Goal: Task Accomplishment & Management: Manage account settings

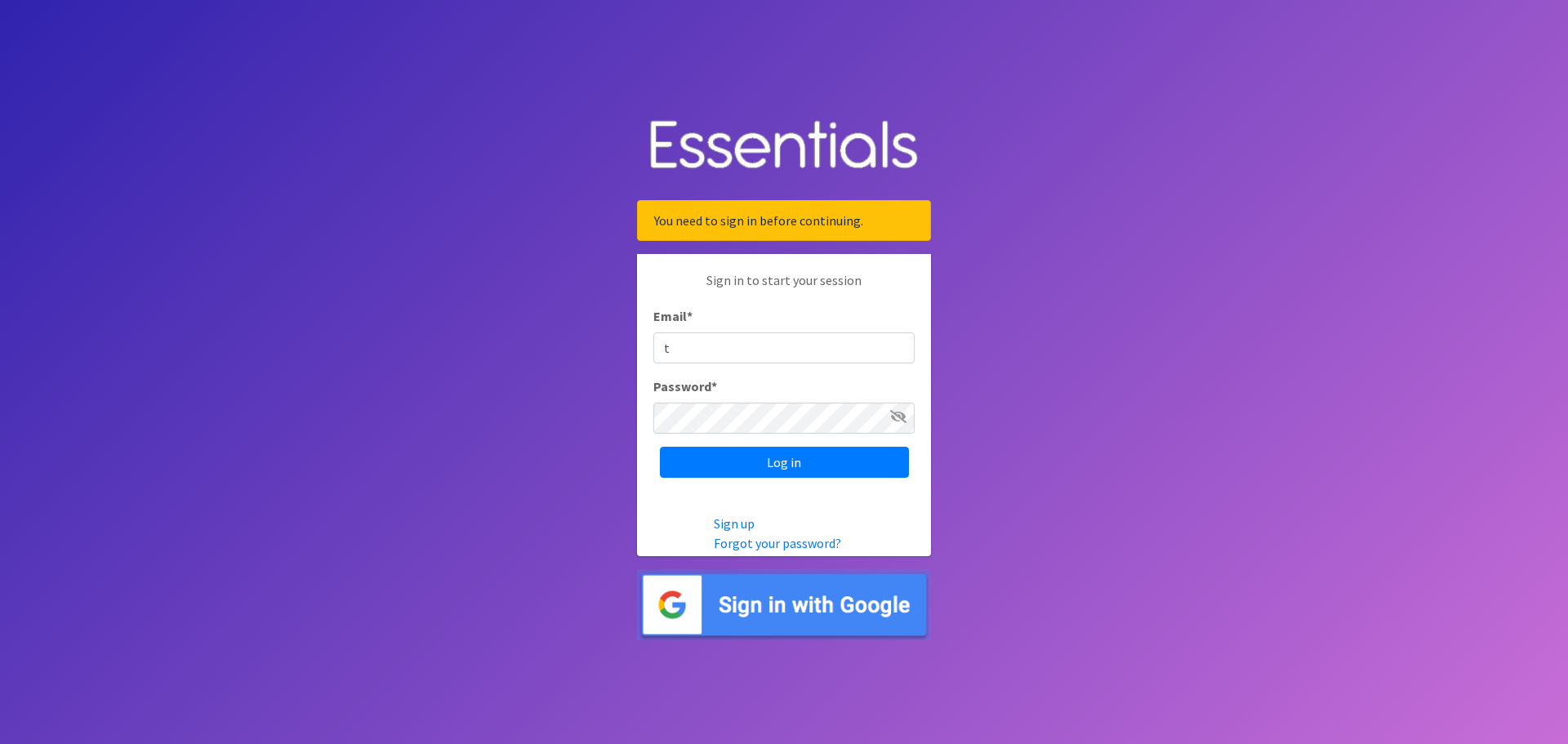
type input "[PERSON_NAME][EMAIL_ADDRESS][PERSON_NAME][DOMAIN_NAME]"
click at [659, 447] on input "Log in" at bounding box center [784, 462] width 249 height 31
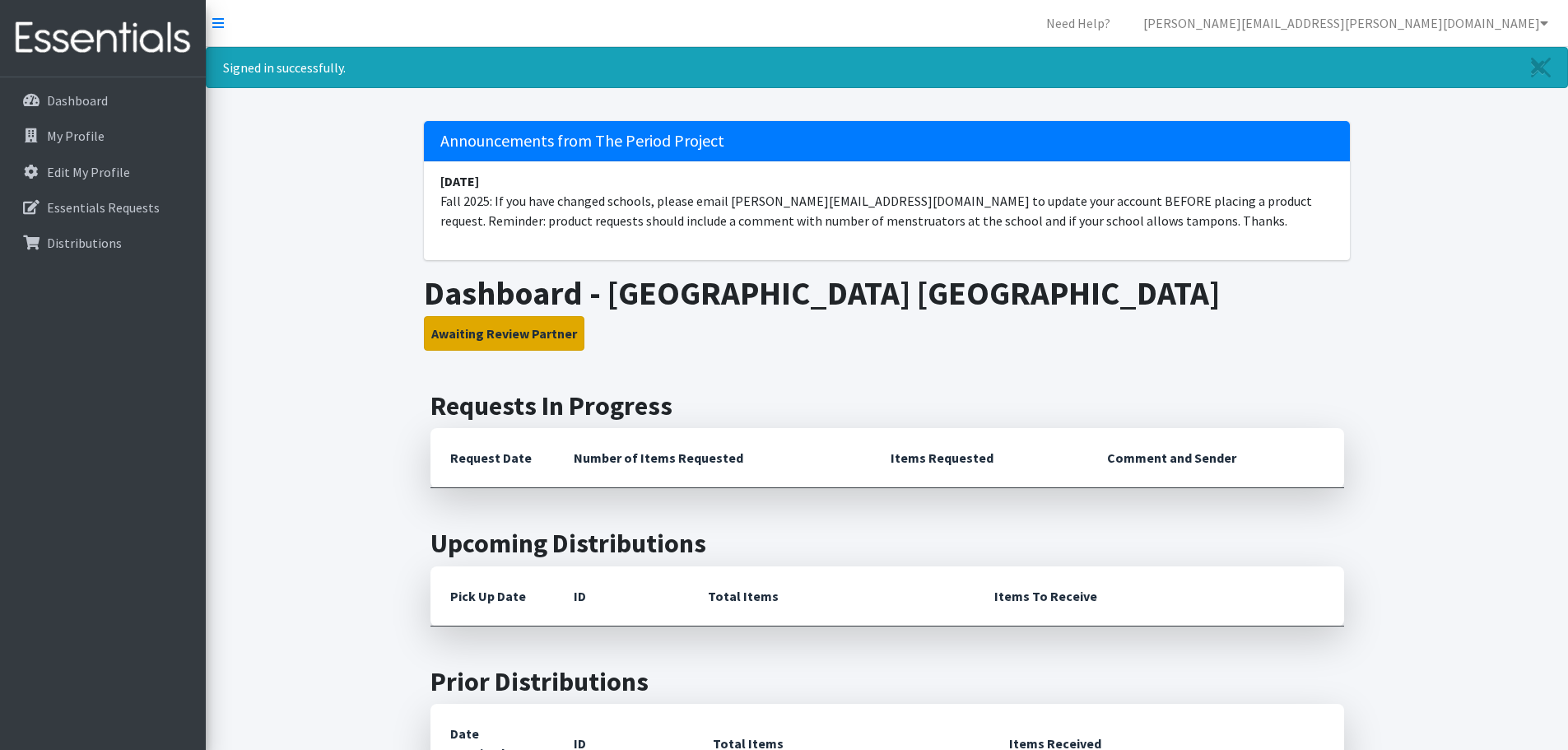
click at [490, 333] on button "Awaiting Review Partner" at bounding box center [504, 333] width 160 height 34
click at [65, 135] on p "My Profile" at bounding box center [75, 136] width 58 height 17
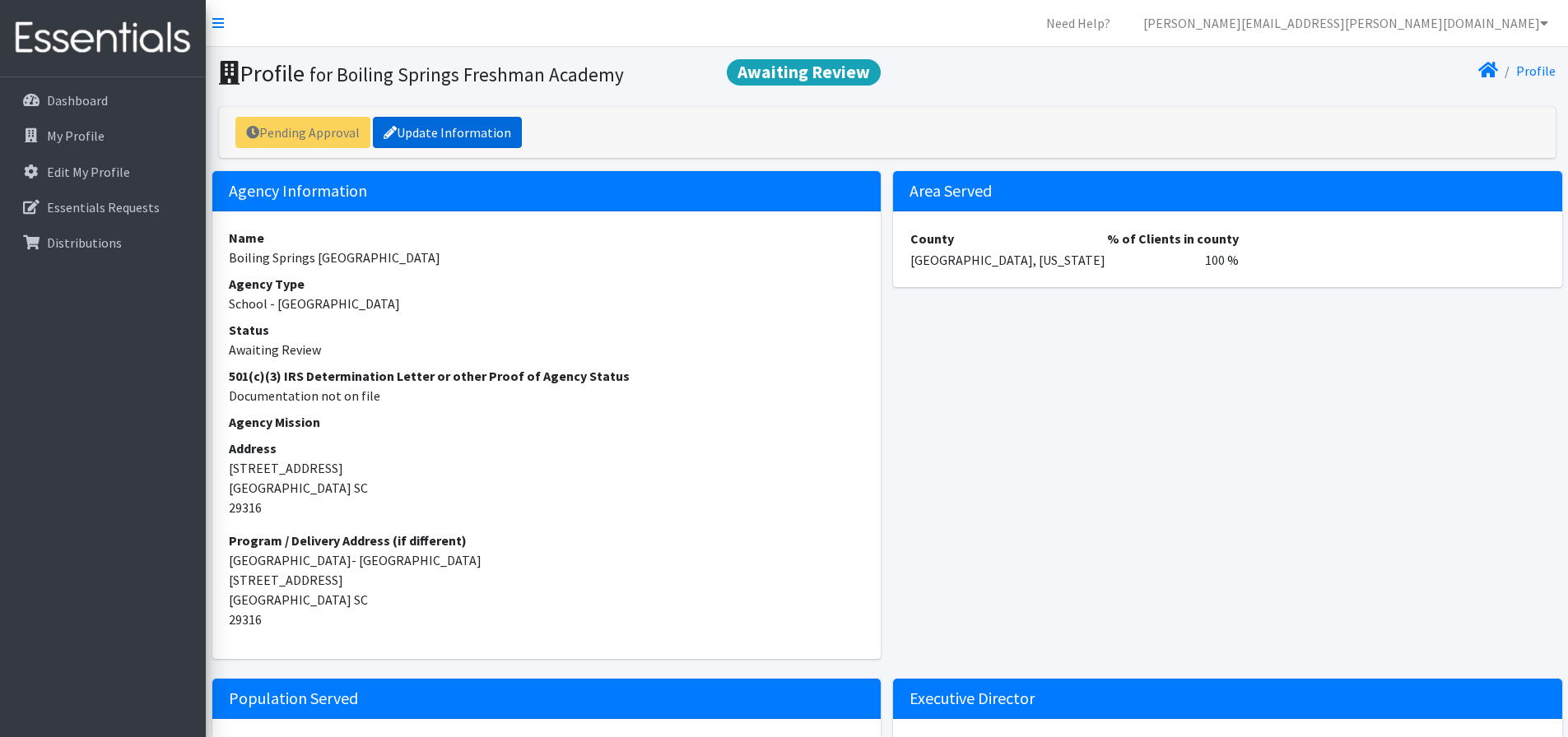
click at [487, 125] on link "Update Information" at bounding box center [448, 133] width 149 height 32
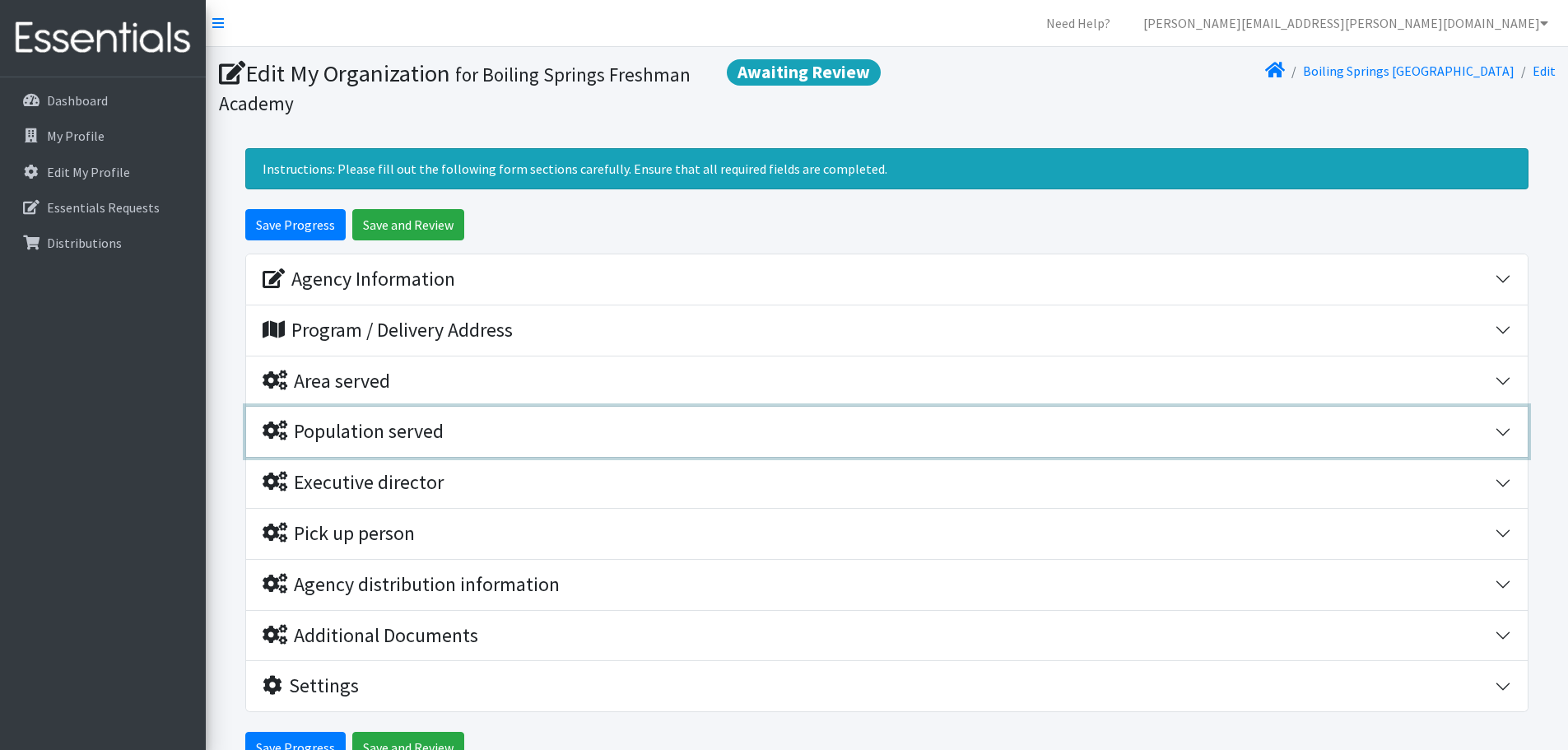
click at [421, 431] on div "Population served" at bounding box center [353, 432] width 182 height 24
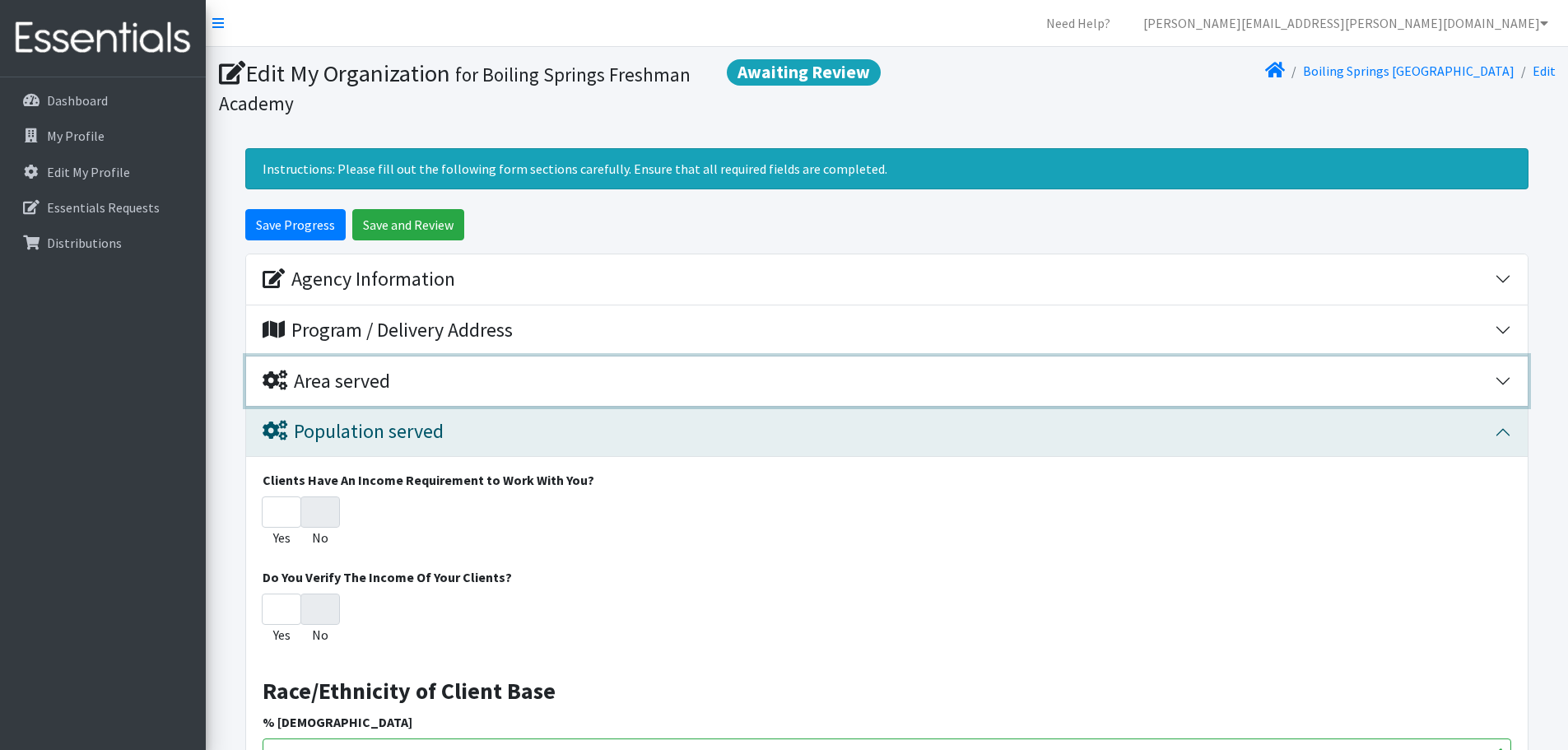
click at [390, 386] on div "Area served" at bounding box center [326, 382] width 128 height 24
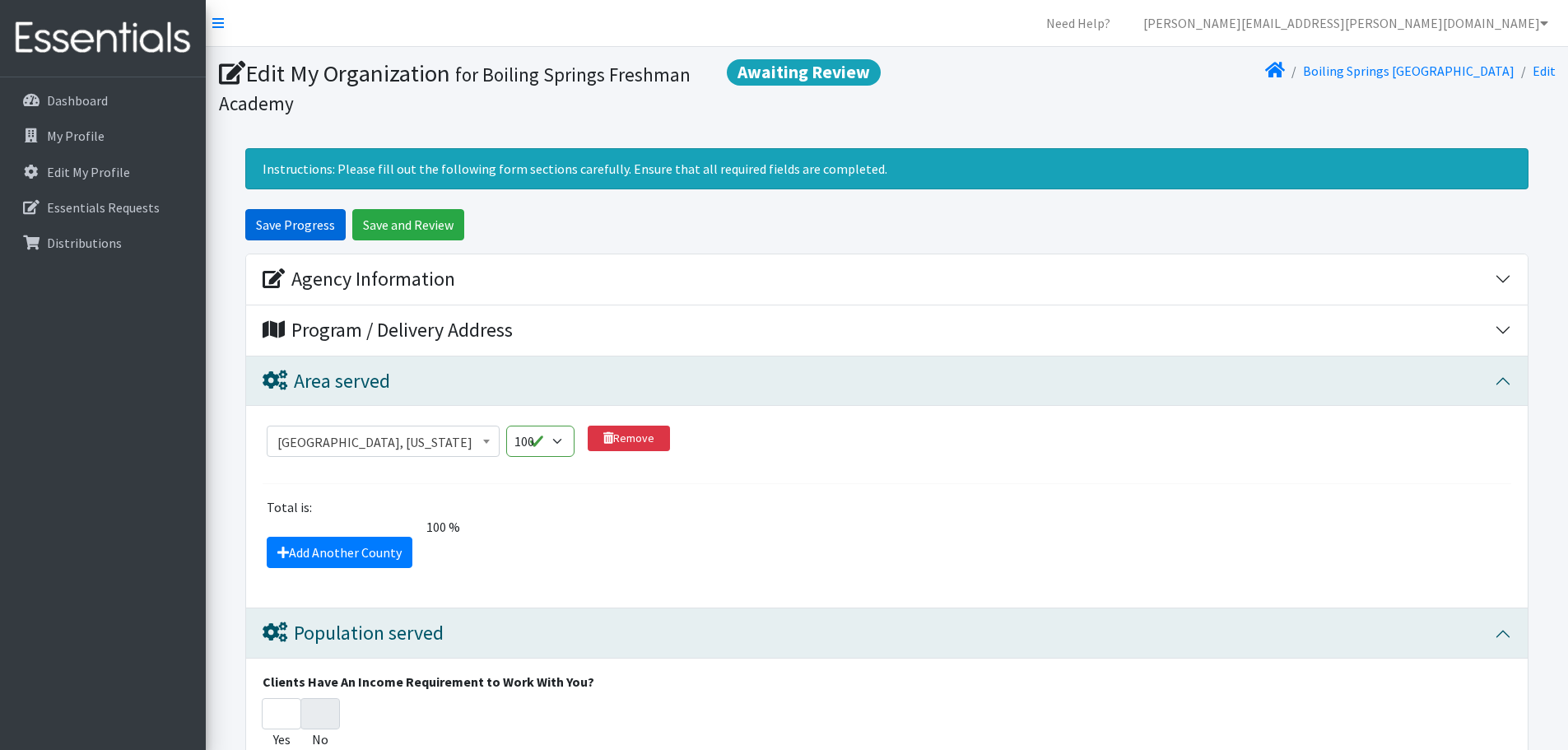
click at [296, 224] on input "Save Progress" at bounding box center [295, 225] width 101 height 32
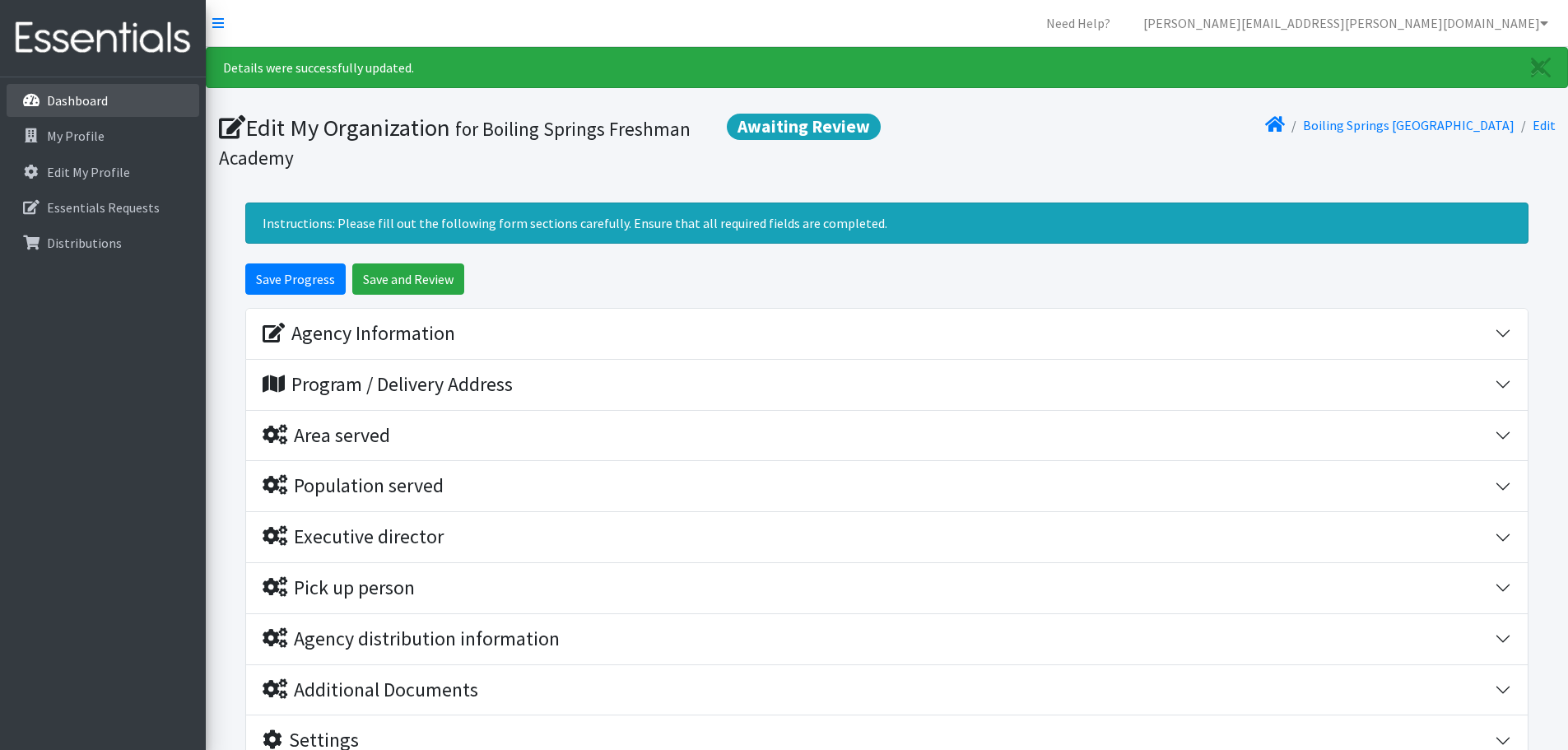
click at [94, 99] on p "Dashboard" at bounding box center [76, 100] width 61 height 17
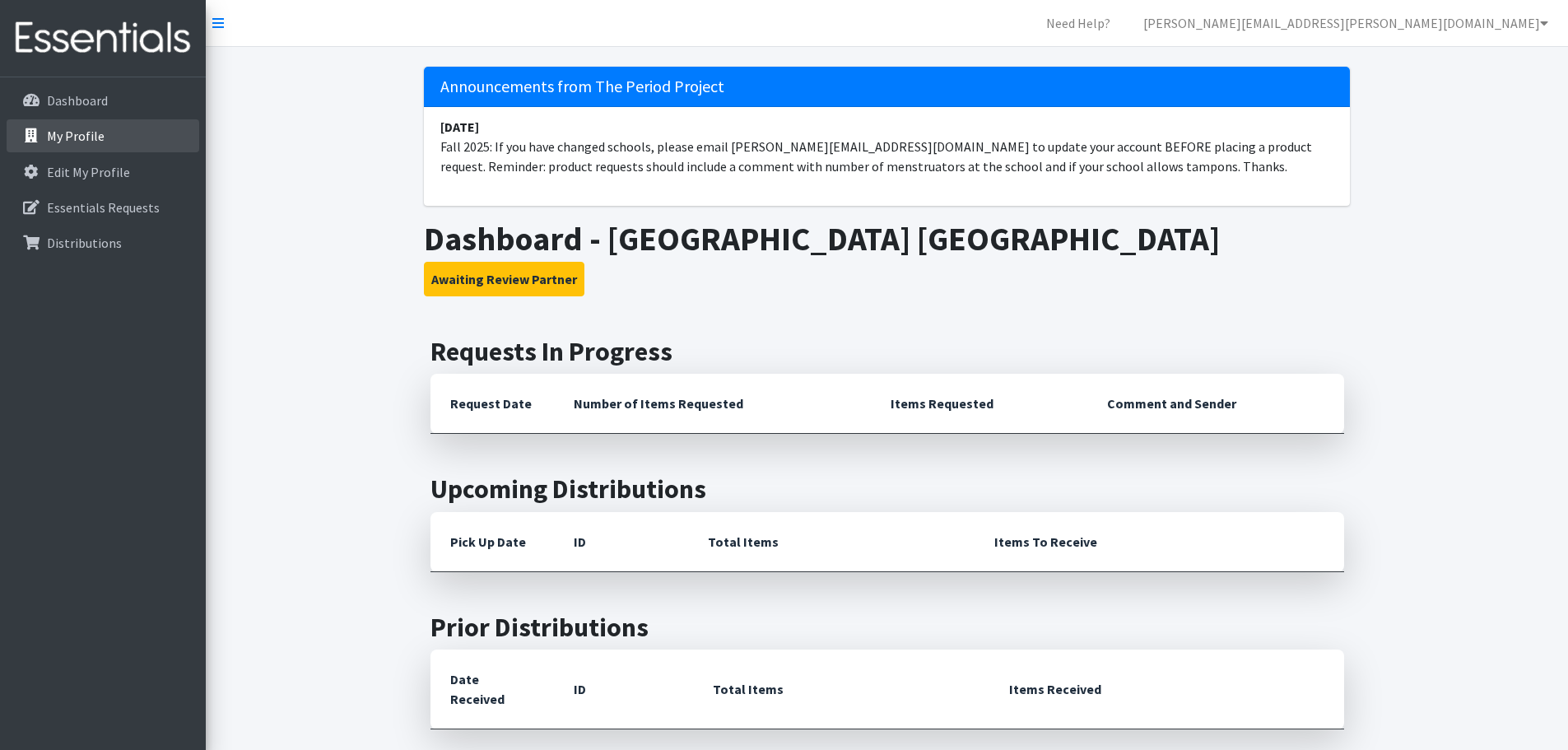
click at [74, 137] on p "My Profile" at bounding box center [75, 136] width 58 height 17
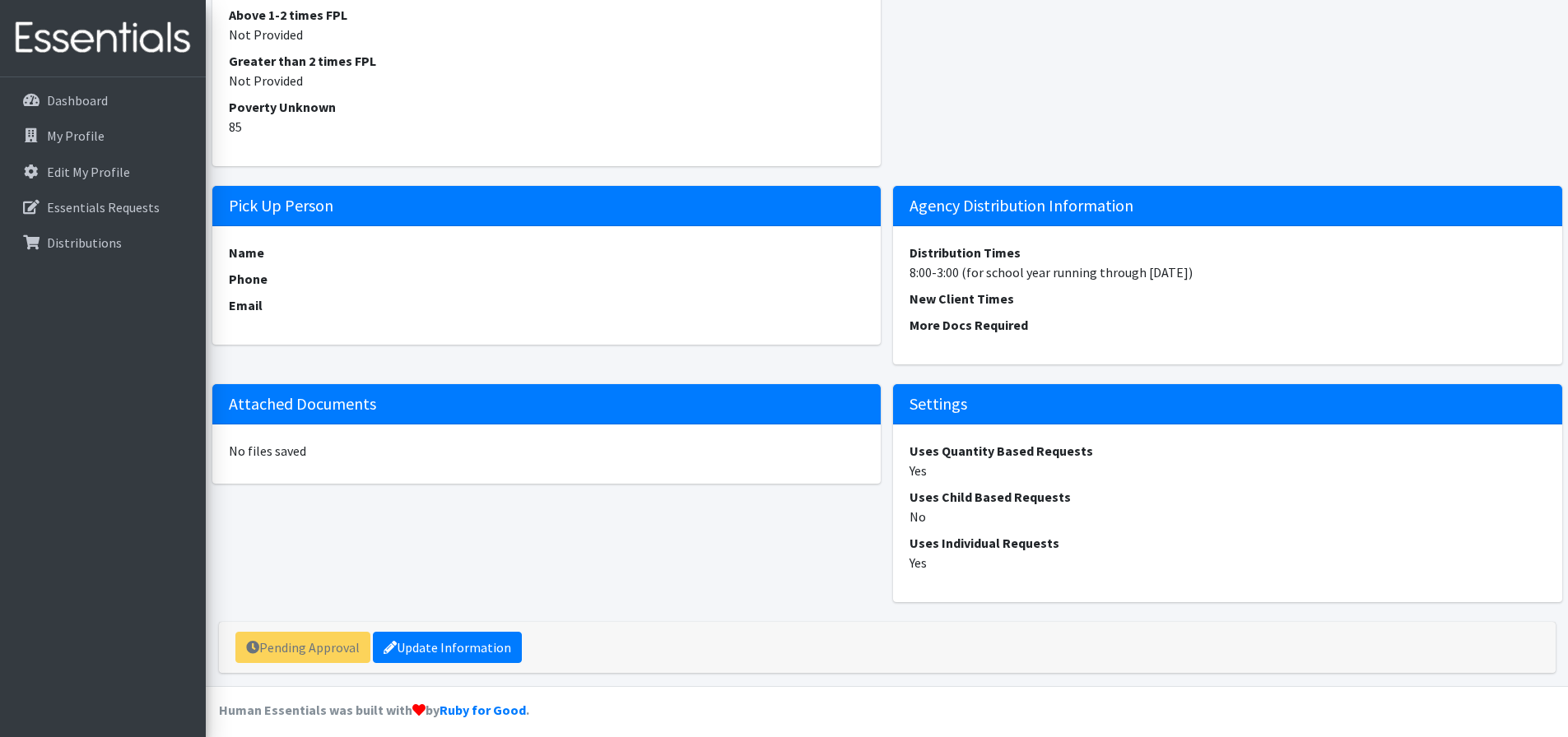
scroll to position [1339, 0]
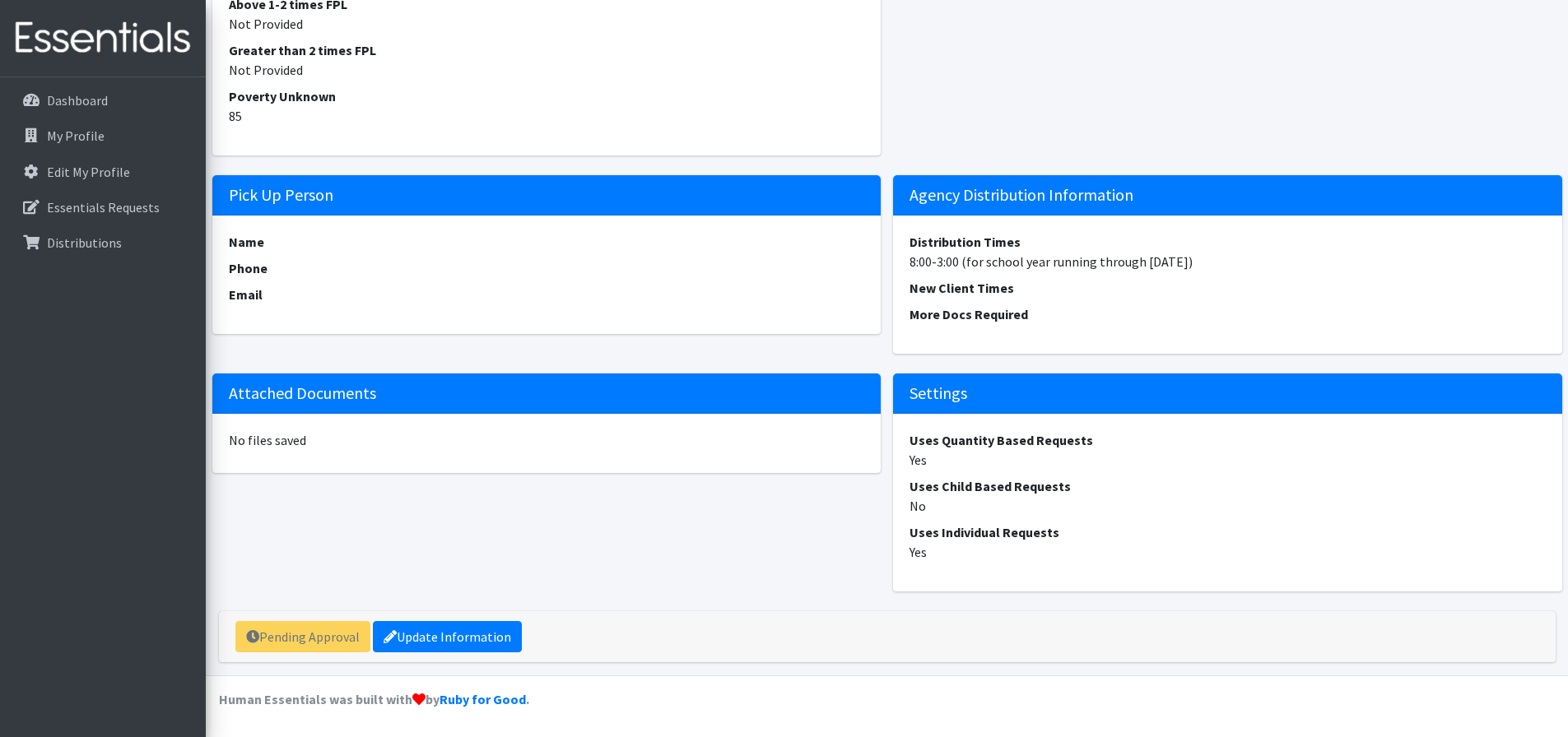
click at [88, 104] on p "Dashboard" at bounding box center [76, 100] width 61 height 17
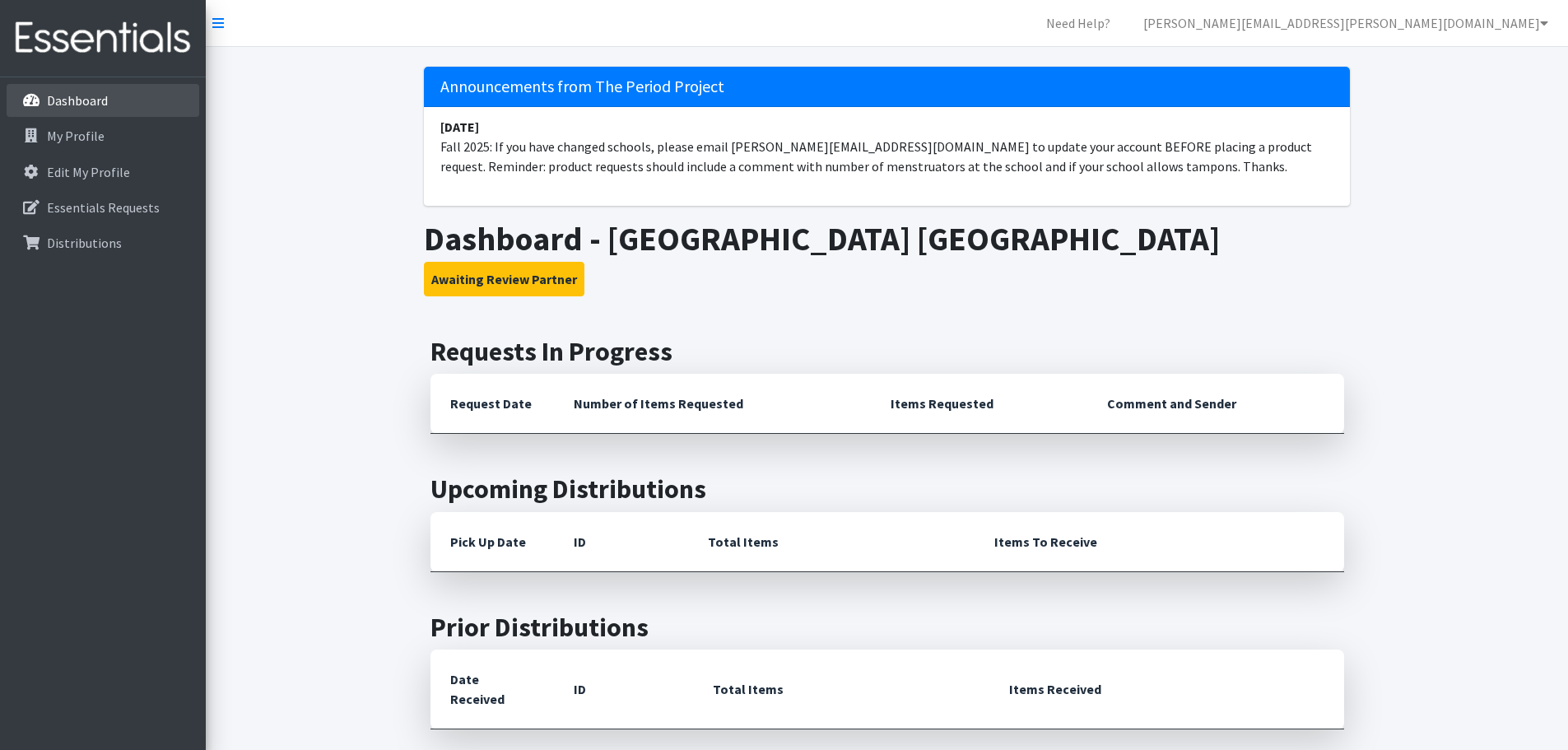
click at [83, 101] on p "Dashboard" at bounding box center [76, 100] width 61 height 17
click at [1484, 19] on link "[PERSON_NAME][EMAIL_ADDRESS][PERSON_NAME][DOMAIN_NAME]" at bounding box center [1345, 22] width 431 height 33
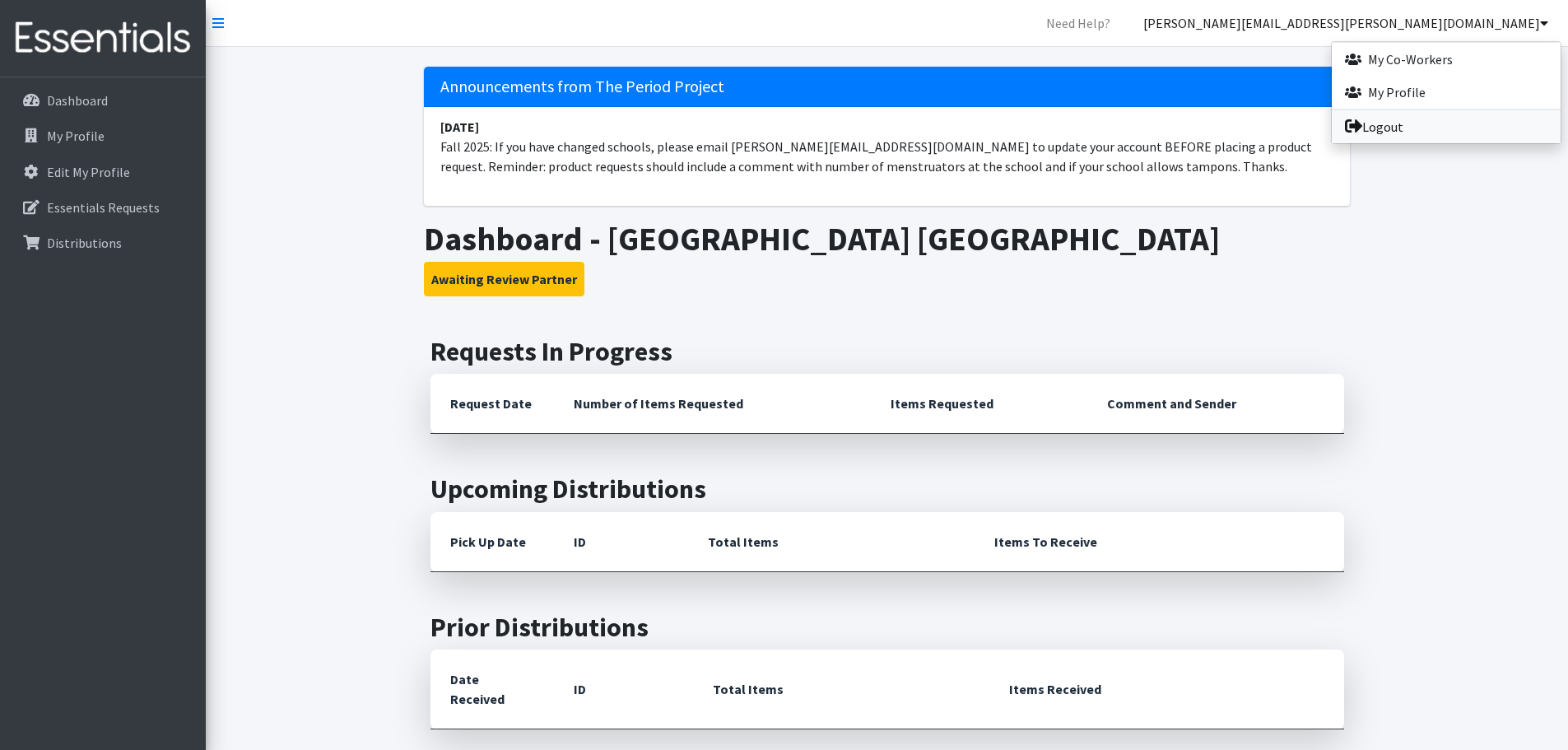
click at [1381, 130] on link "Logout" at bounding box center [1447, 126] width 229 height 33
